Goal: Ask a question

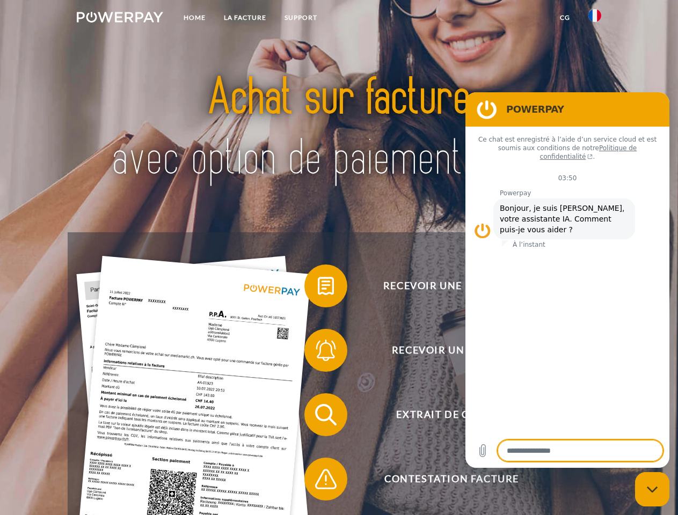
click at [120, 19] on img at bounding box center [120, 17] width 86 height 11
click at [595, 19] on img at bounding box center [594, 15] width 13 height 13
click at [565, 18] on link "CG" at bounding box center [565, 17] width 28 height 19
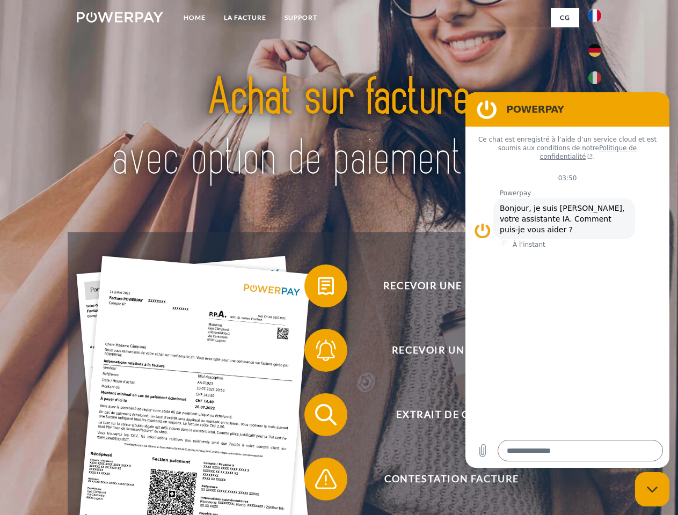
click at [318, 288] on span at bounding box center [310, 286] width 54 height 54
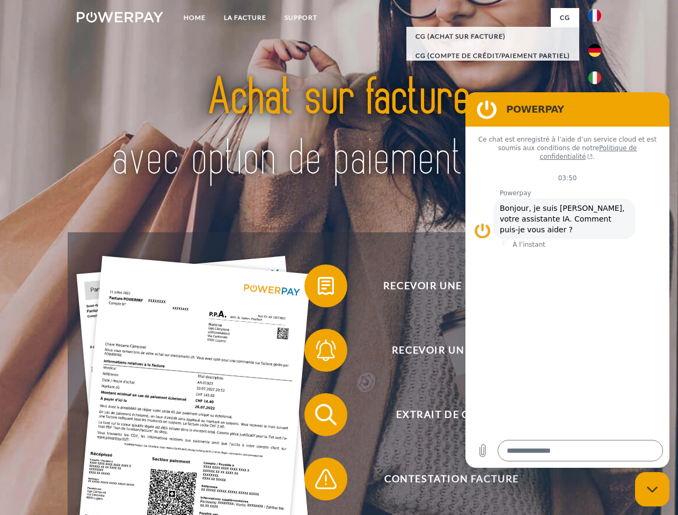
click at [318, 353] on span at bounding box center [310, 351] width 54 height 54
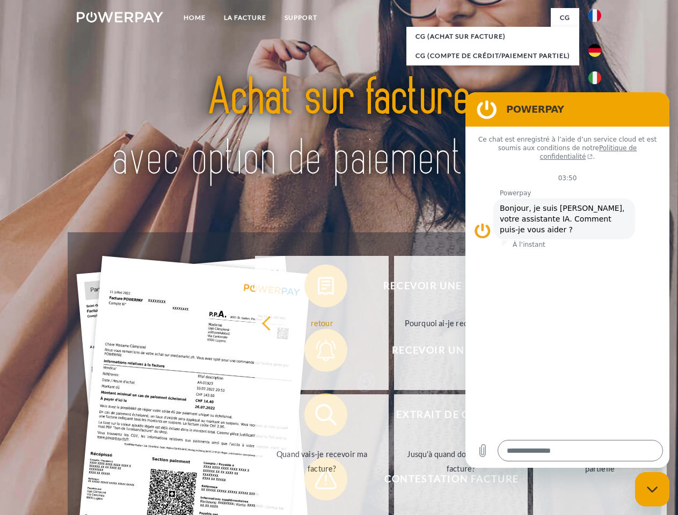
click at [394, 417] on link "Jusqu'à quand dois-je payer ma facture?" at bounding box center [461, 461] width 134 height 134
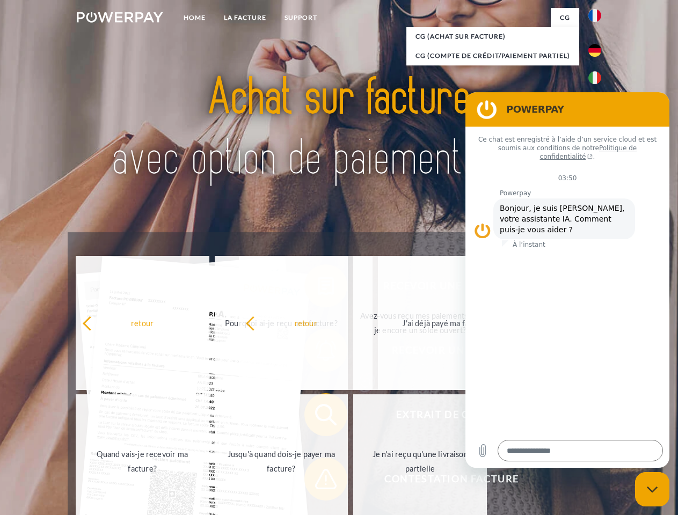
click at [318, 481] on span at bounding box center [310, 479] width 54 height 54
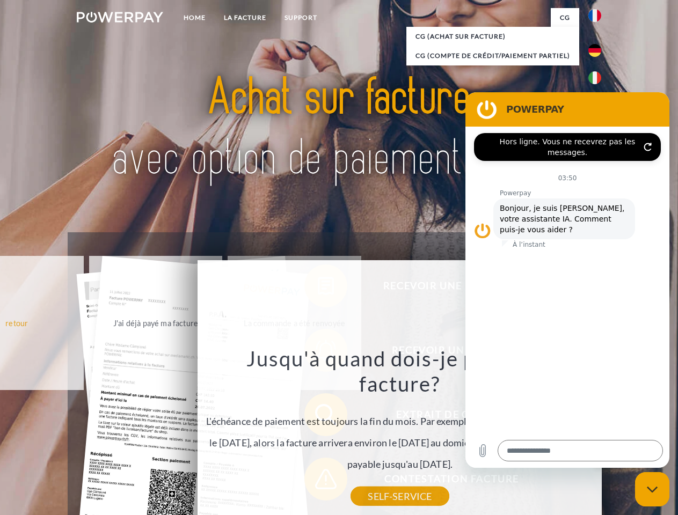
click at [652, 489] on icon "Fermer la fenêtre de messagerie" at bounding box center [652, 489] width 11 height 7
type textarea "*"
